Goal: Find specific page/section: Locate a particular part of the current website

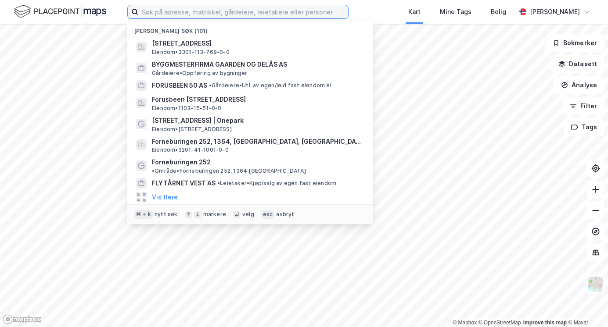
click at [166, 9] on input at bounding box center [243, 11] width 210 height 13
paste input "[STREET_ADDRESS]"
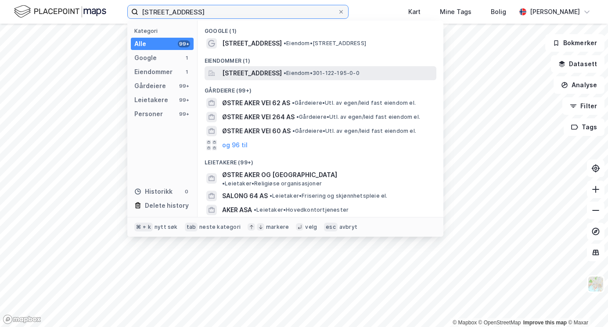
type input "[STREET_ADDRESS]"
click at [242, 75] on span "[STREET_ADDRESS]" at bounding box center [252, 73] width 60 height 11
